Goal: Check status: Check status

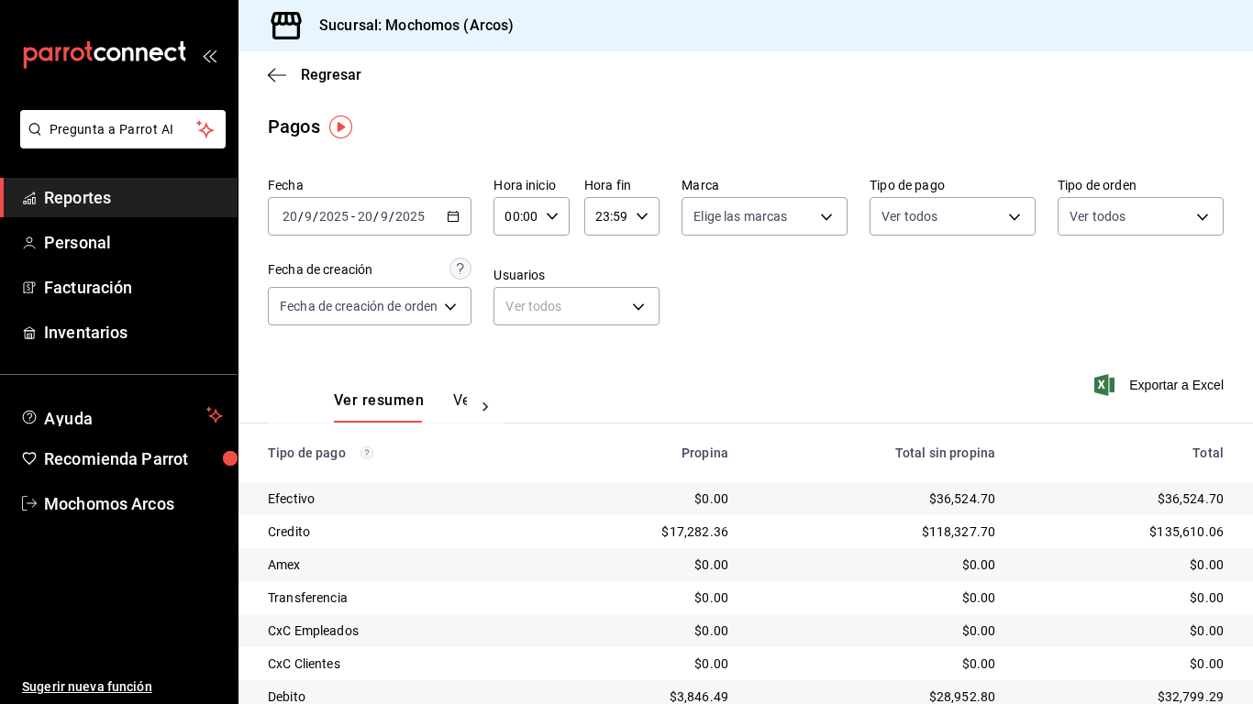
click at [124, 200] on span "Reportes" at bounding box center [133, 197] width 179 height 25
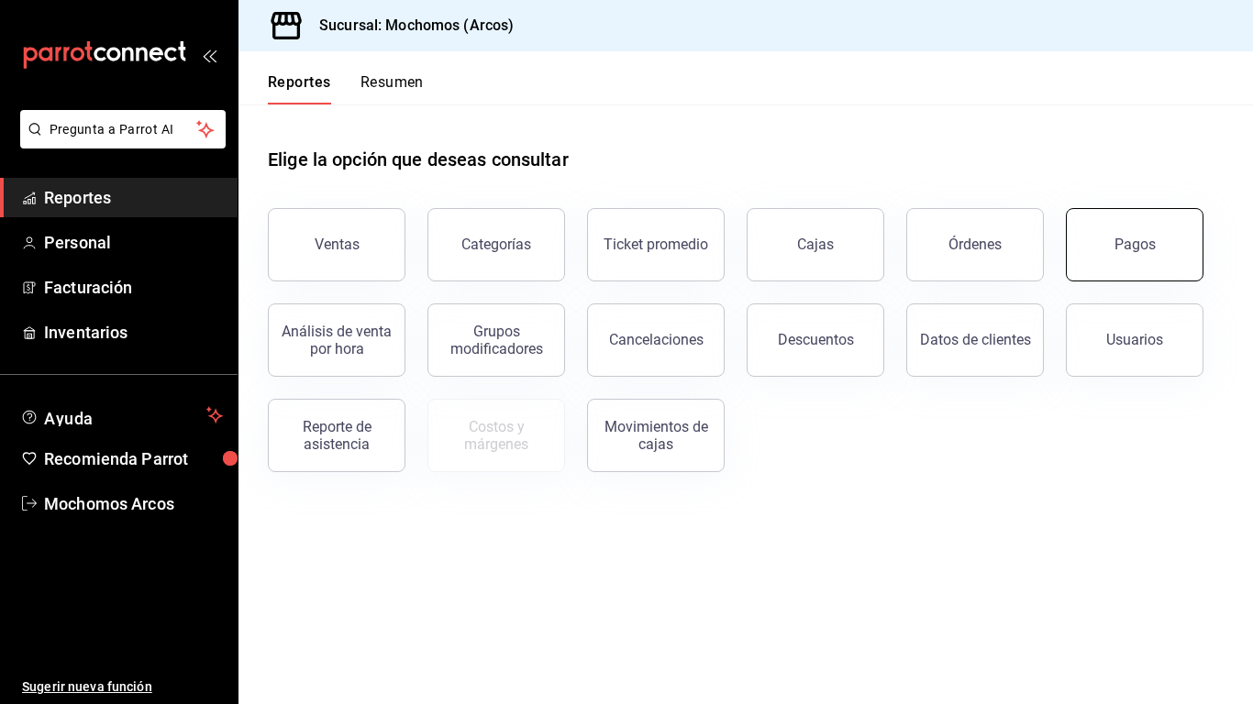
click at [1145, 241] on div "Pagos" at bounding box center [1134, 244] width 41 height 17
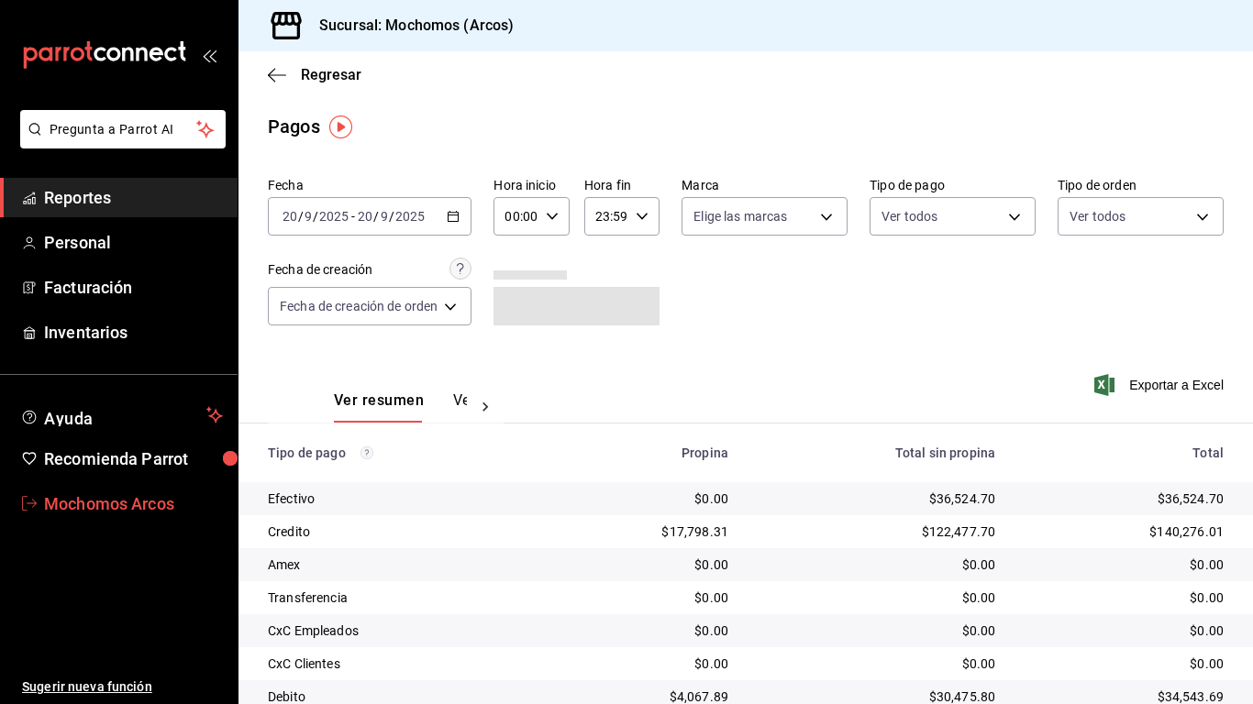
click at [92, 501] on span "Mochomos Arcos" at bounding box center [133, 504] width 179 height 25
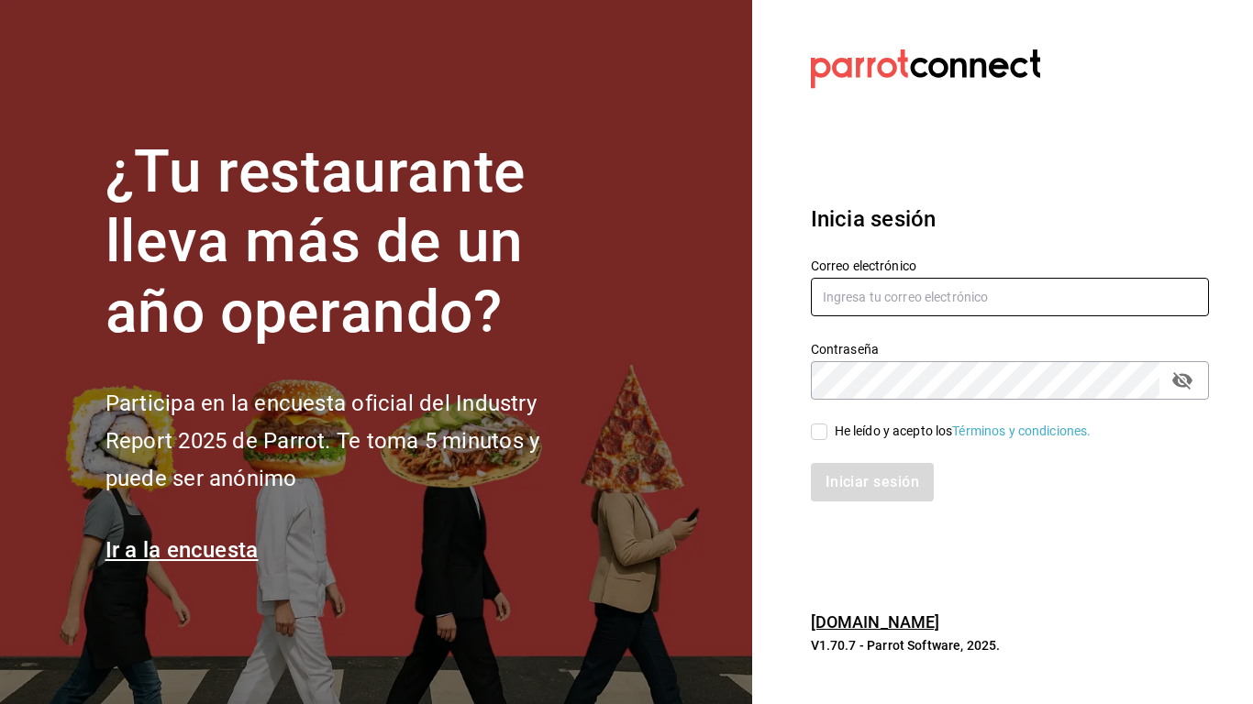
type input "mochomos.arcos@grupocosteno.com"
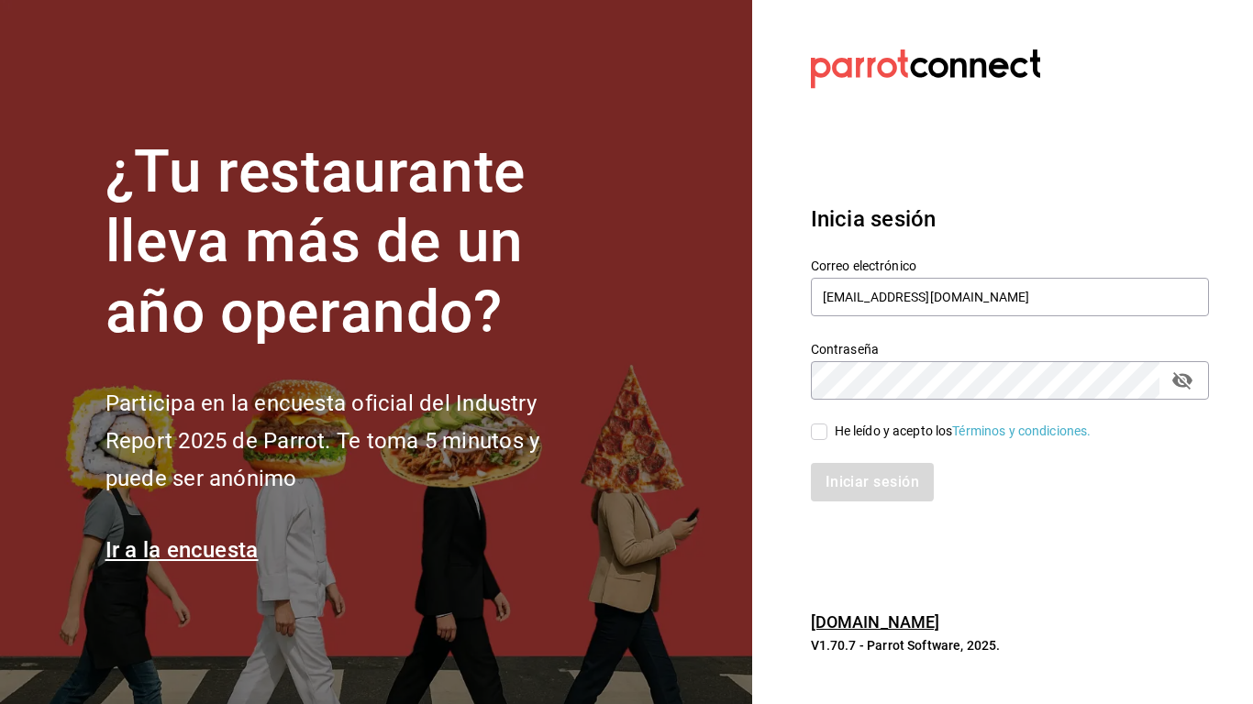
click at [824, 428] on input "He leído y acepto los Términos y condiciones." at bounding box center [819, 432] width 17 height 17
checkbox input "true"
click at [848, 492] on button "Iniciar sesión" at bounding box center [873, 482] width 125 height 39
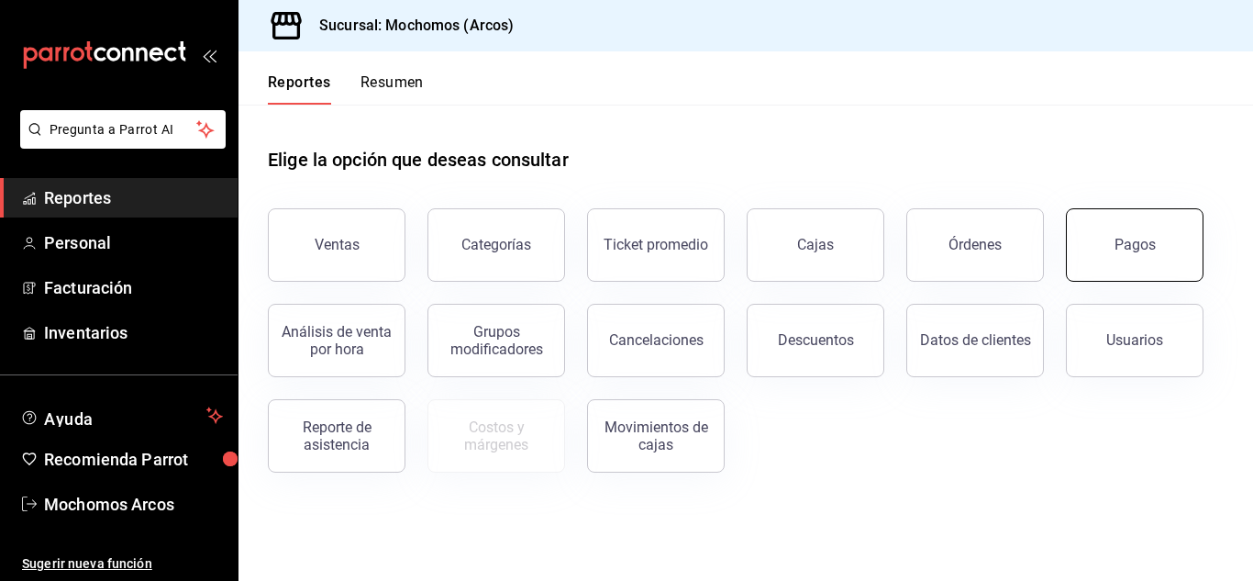
click at [1109, 235] on button "Pagos" at bounding box center [1135, 244] width 138 height 73
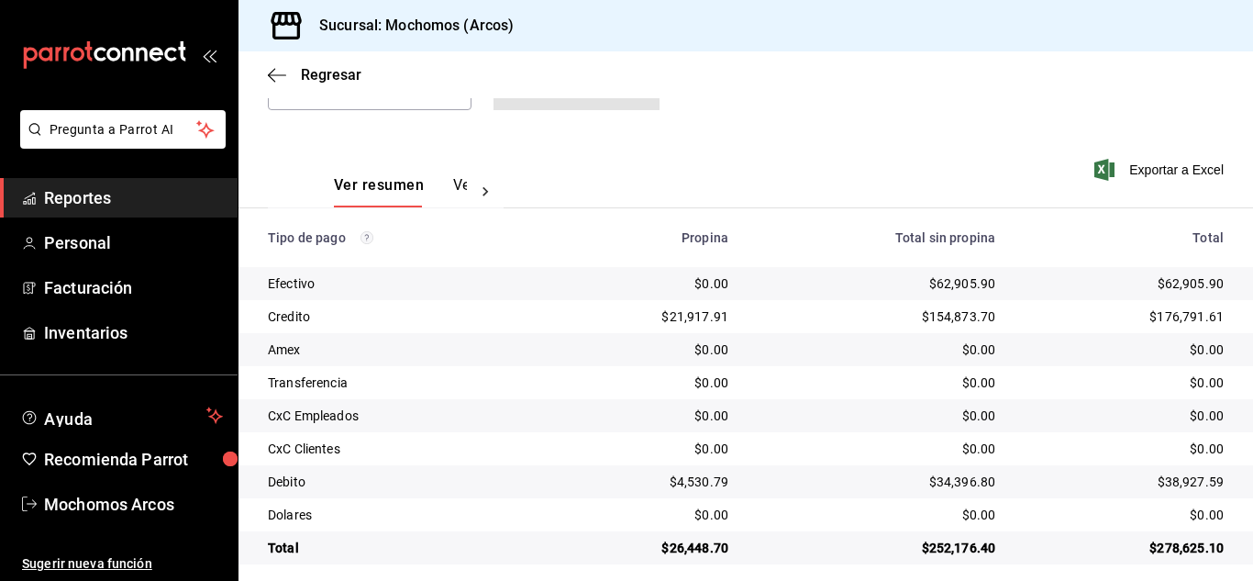
scroll to position [229, 0]
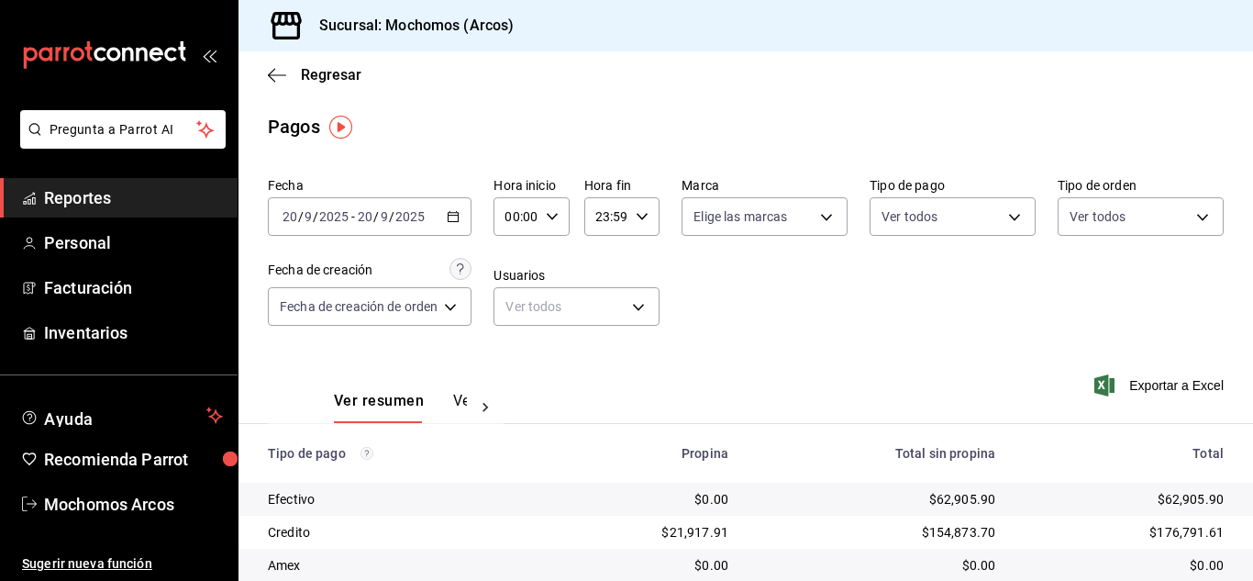
click at [458, 216] on \(Stroke\) "button" at bounding box center [453, 215] width 10 height 1
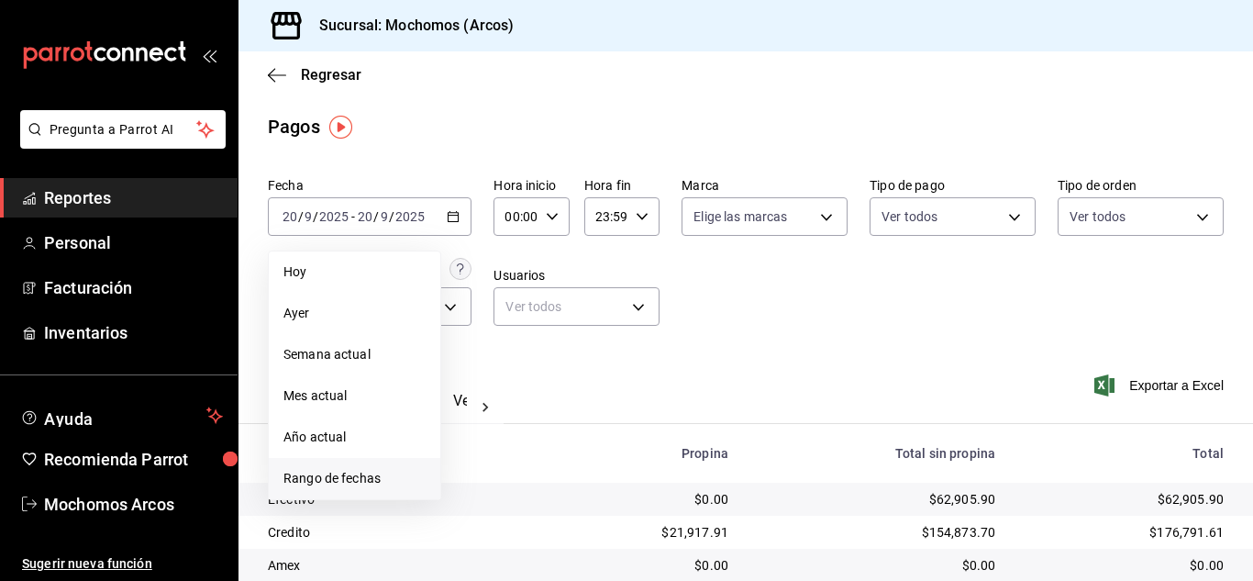
click at [378, 477] on span "Rango de fechas" at bounding box center [354, 478] width 142 height 19
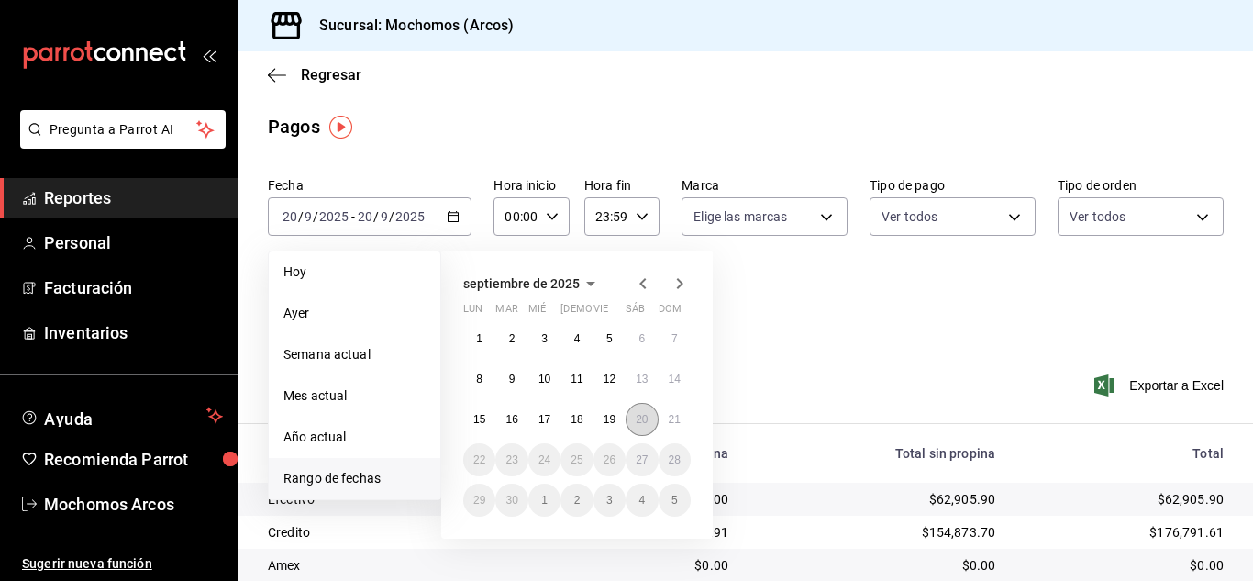
click at [634, 416] on button "20" at bounding box center [641, 419] width 32 height 33
click at [666, 419] on button "21" at bounding box center [674, 419] width 32 height 33
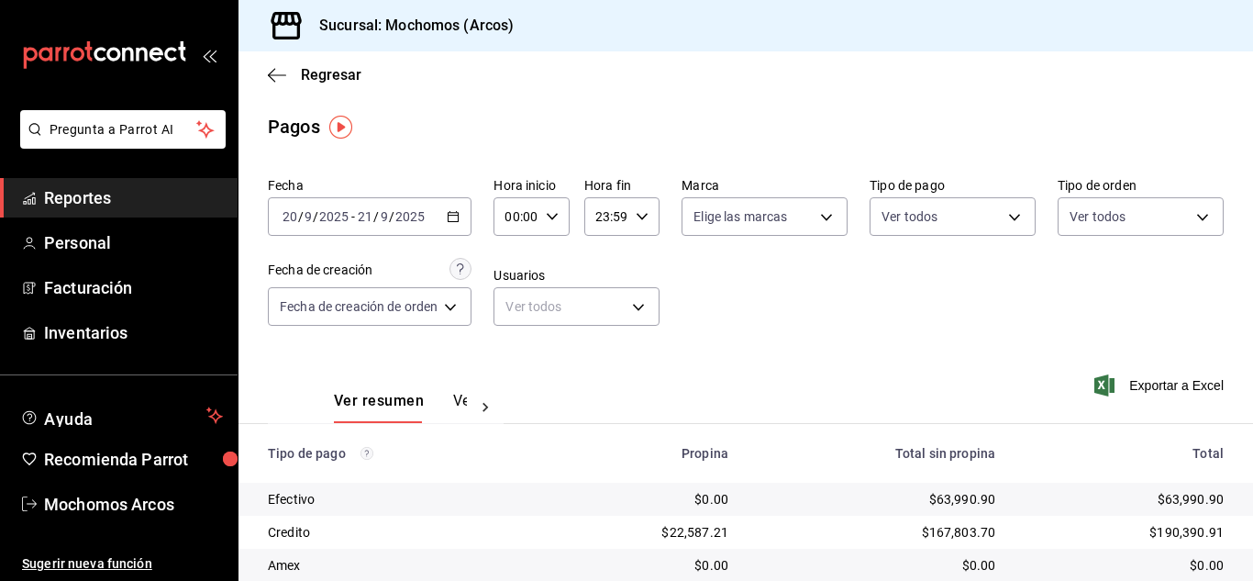
click at [548, 218] on icon "button" at bounding box center [552, 216] width 13 height 13
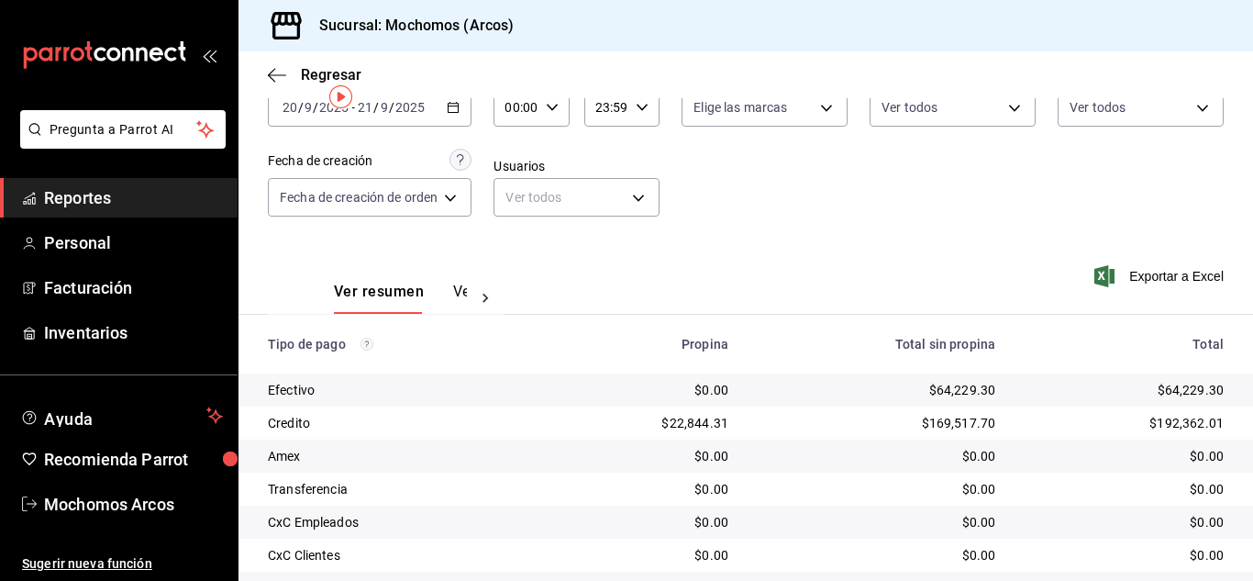
scroll to position [229, 0]
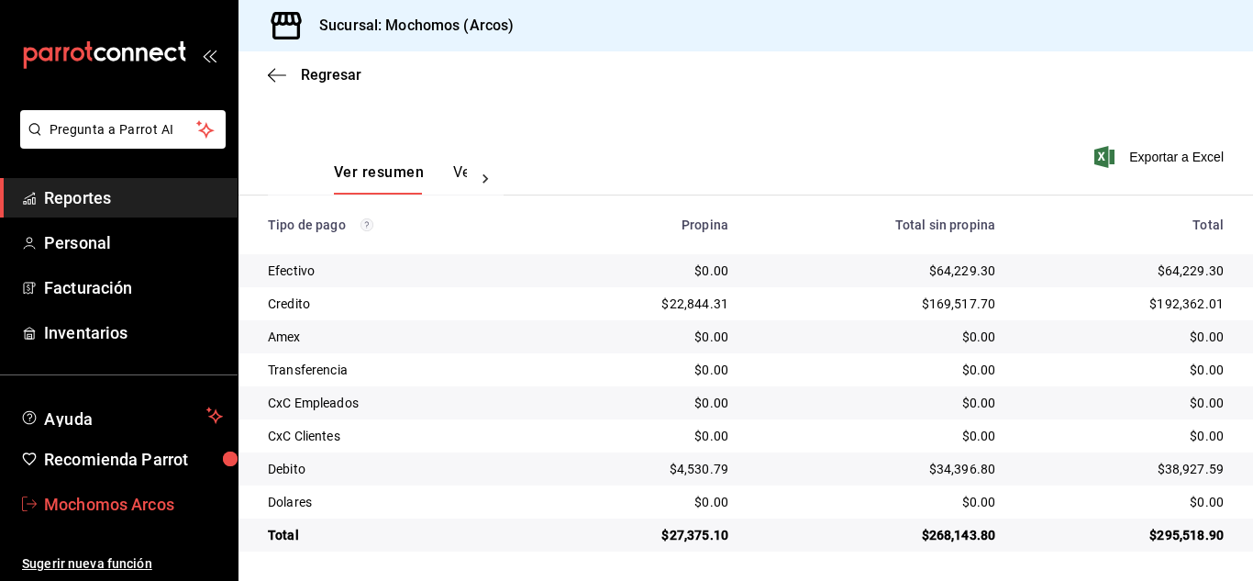
click at [114, 501] on span "Mochomos Arcos" at bounding box center [133, 504] width 179 height 25
